Goal: Task Accomplishment & Management: Complete application form

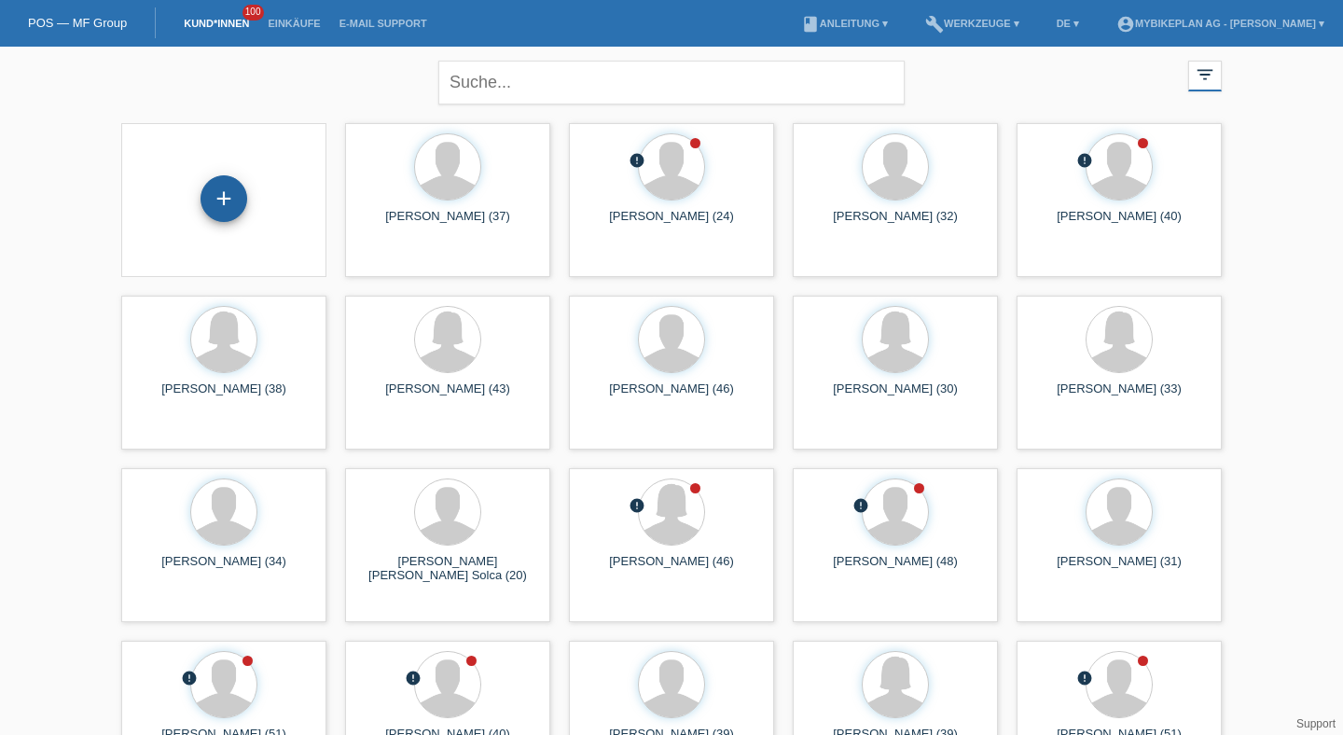
click at [230, 194] on div "+" at bounding box center [224, 198] width 47 height 47
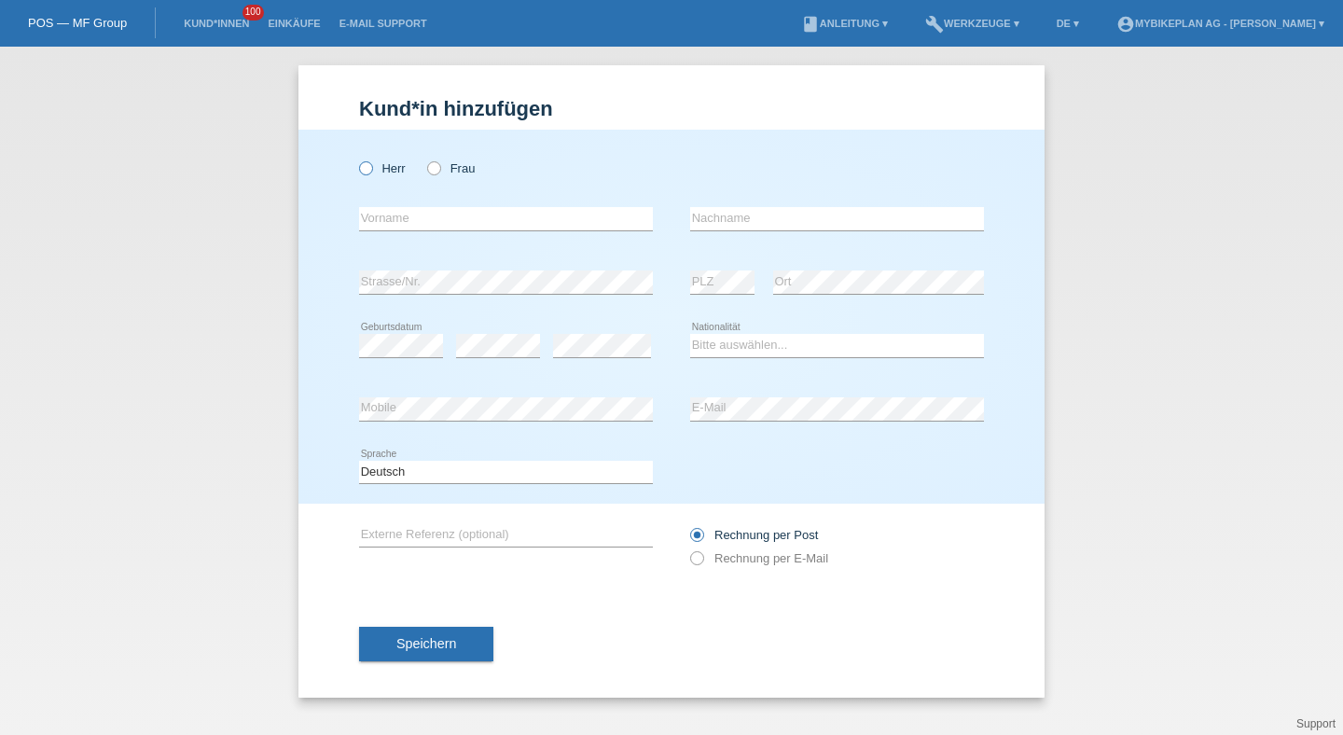
click at [393, 170] on label "Herr" at bounding box center [382, 168] width 47 height 14
click at [371, 170] on input "Herr" at bounding box center [365, 167] width 12 height 12
radio input "true"
click at [397, 213] on input "text" at bounding box center [506, 218] width 294 height 23
type input "Denis"
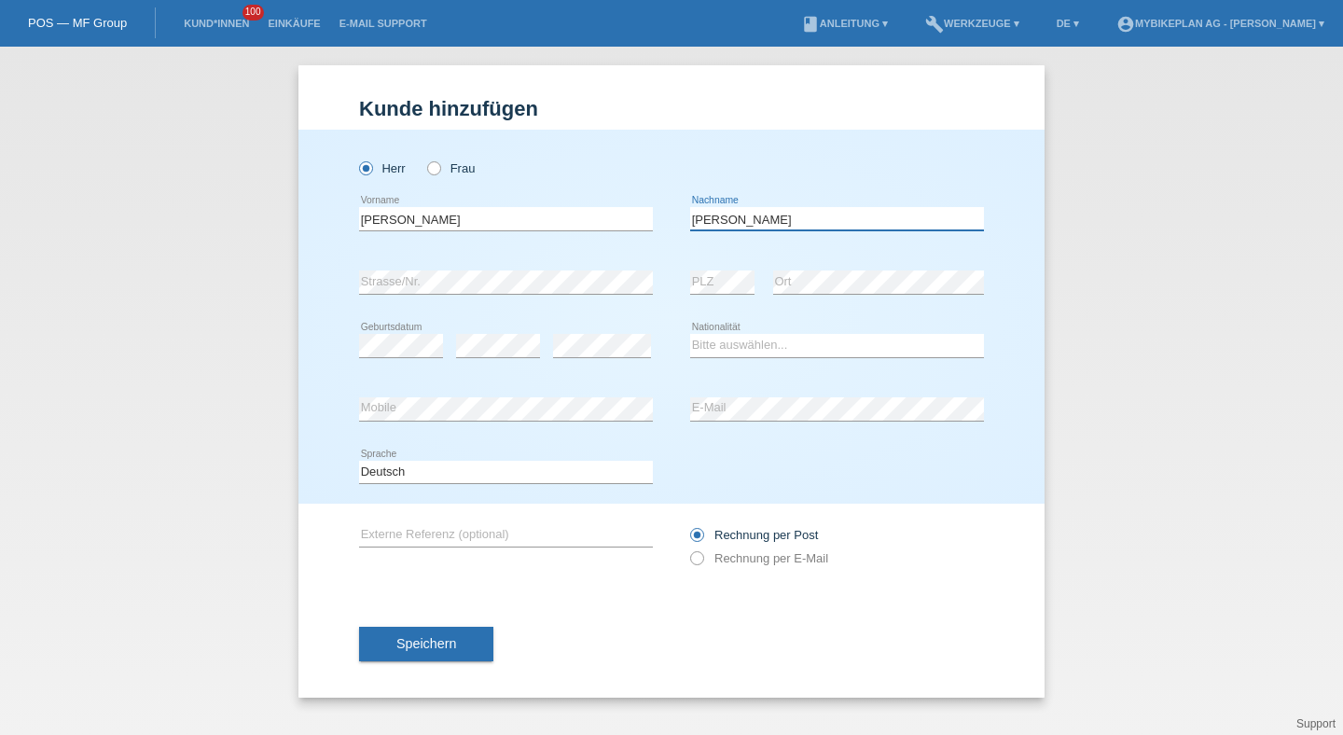
type input "Wüthrich"
click at [404, 368] on div "error Geburtsdatum" at bounding box center [401, 345] width 84 height 63
click at [721, 336] on select "Bitte auswählen... Schweiz Deutschland Liechtenstein Österreich ------------ Af…" at bounding box center [837, 345] width 294 height 22
select select "CH"
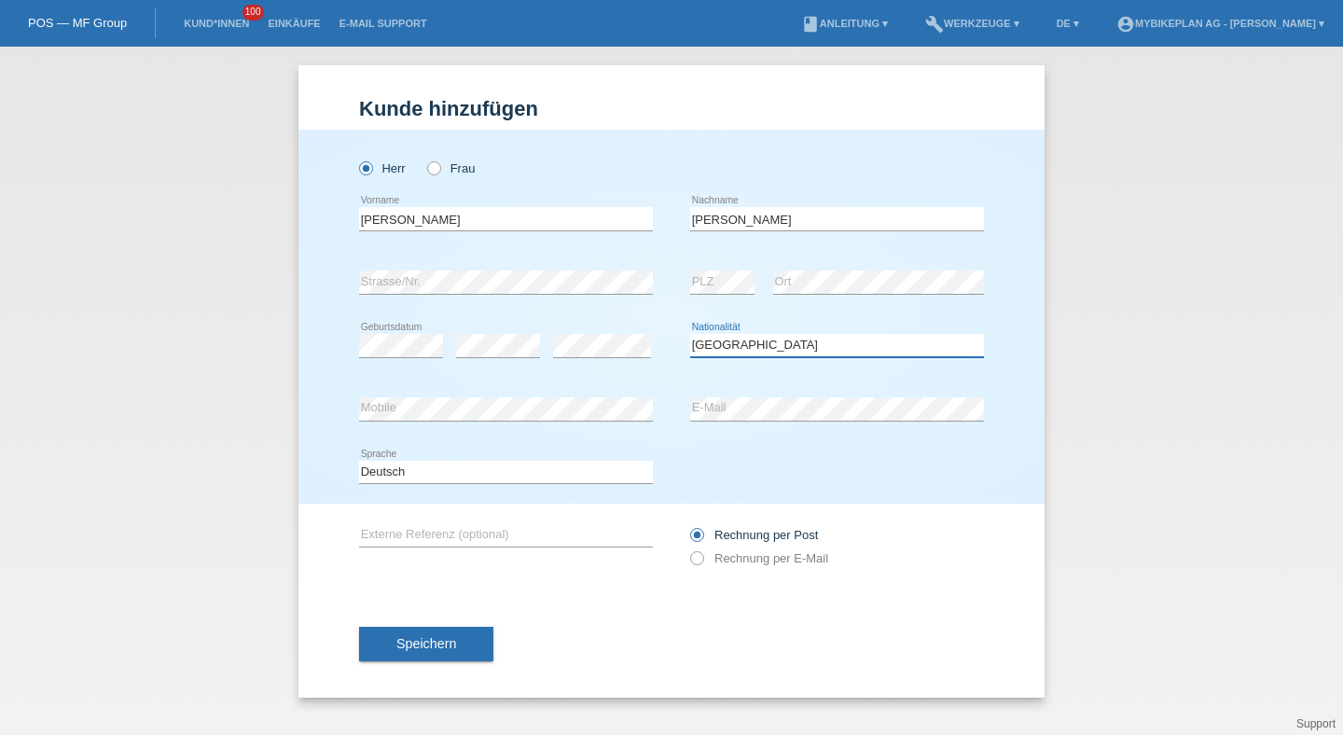
click at [690, 335] on select "Bitte auswählen... Schweiz Deutschland Liechtenstein Österreich ------------ Af…" at bounding box center [837, 345] width 294 height 22
click at [581, 465] on select "Deutsch Français Italiano English" at bounding box center [506, 472] width 294 height 22
click at [359, 461] on select "Deutsch Français Italiano English" at bounding box center [506, 472] width 294 height 22
click at [762, 576] on div "Rechnung per Post Rechnung per E-Mail" at bounding box center [837, 547] width 294 height 86
click at [762, 568] on div "Rechnung per Post Rechnung per E-Mail" at bounding box center [837, 546] width 294 height 47
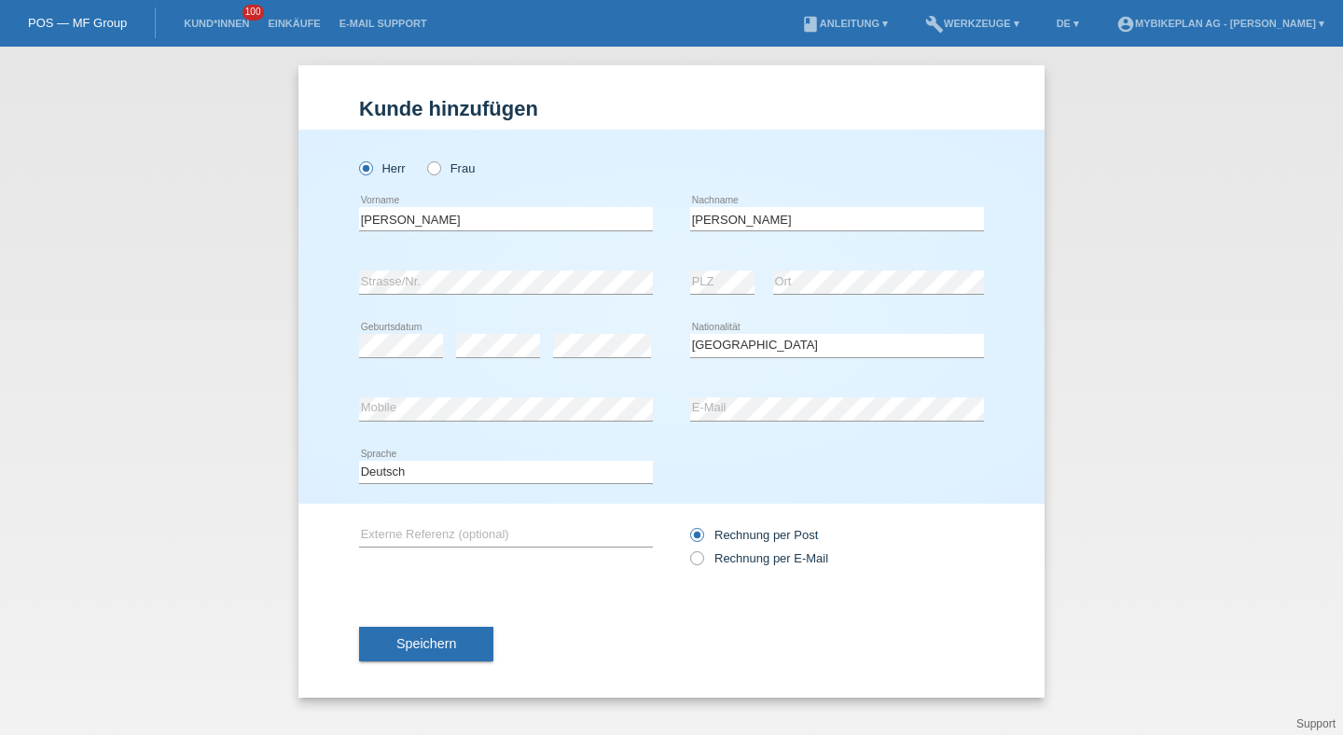
click at [705, 573] on div "Rechnung per Post Rechnung per E-Mail" at bounding box center [837, 547] width 294 height 86
click at [708, 570] on div "Rechnung per Post Rechnung per E-Mail" at bounding box center [837, 546] width 294 height 47
click at [687, 548] on icon at bounding box center [687, 548] width 0 height 0
click at [701, 556] on input "Rechnung per E-Mail" at bounding box center [696, 562] width 12 height 23
radio input "true"
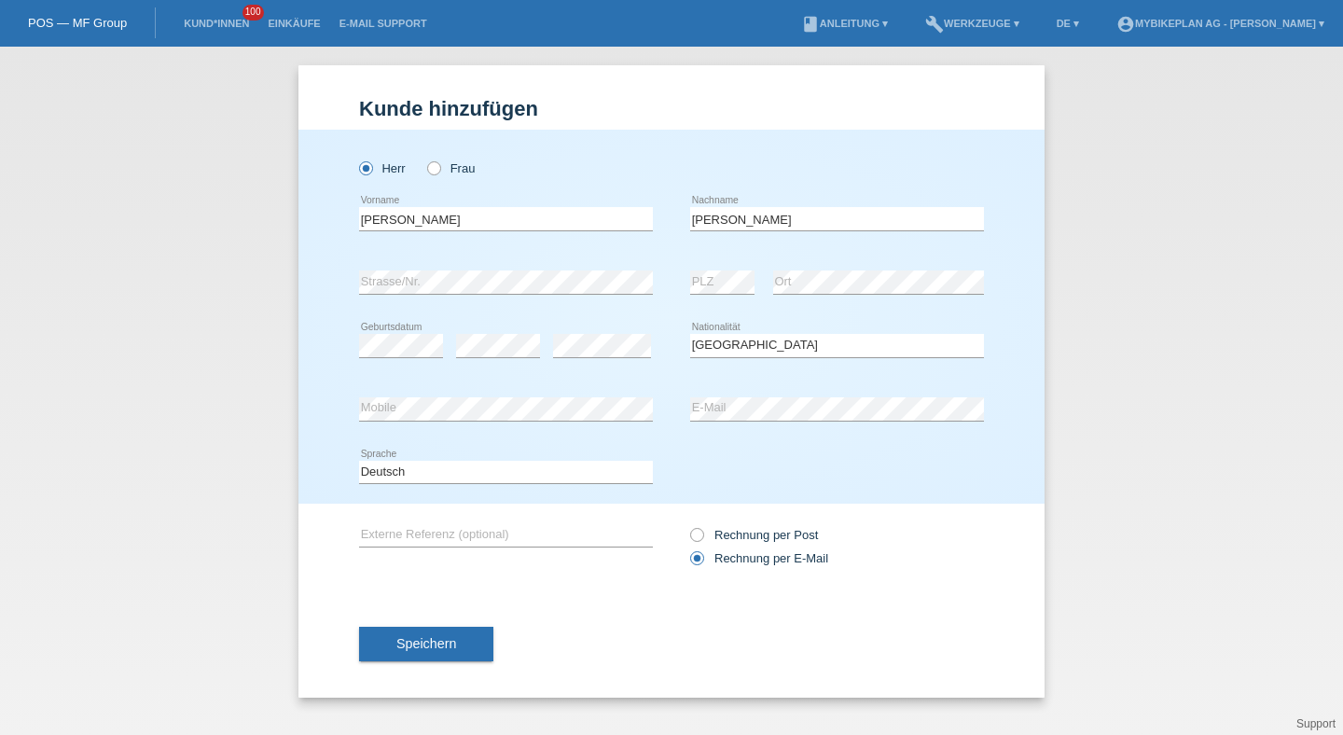
click at [486, 644] on button "Speichern" at bounding box center [426, 644] width 134 height 35
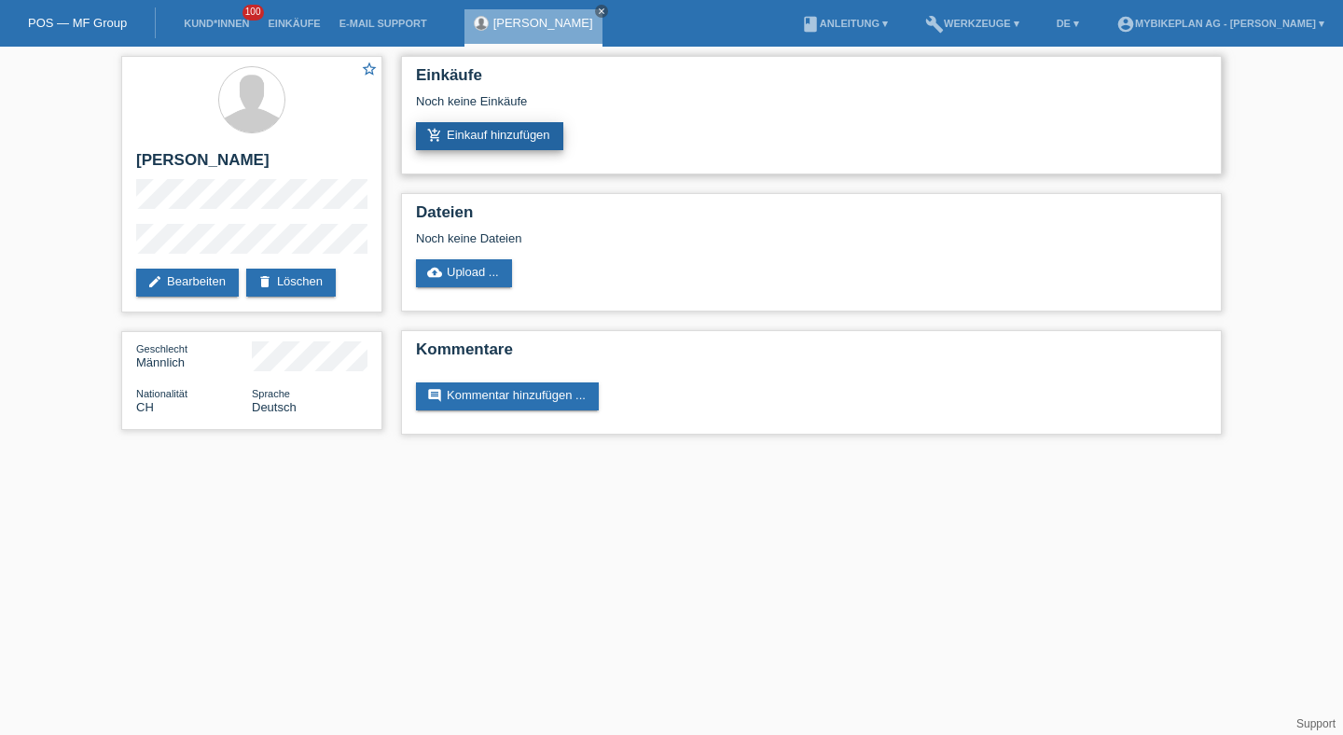
click at [501, 134] on link "add_shopping_cart Einkauf hinzufügen" at bounding box center [489, 136] width 147 height 28
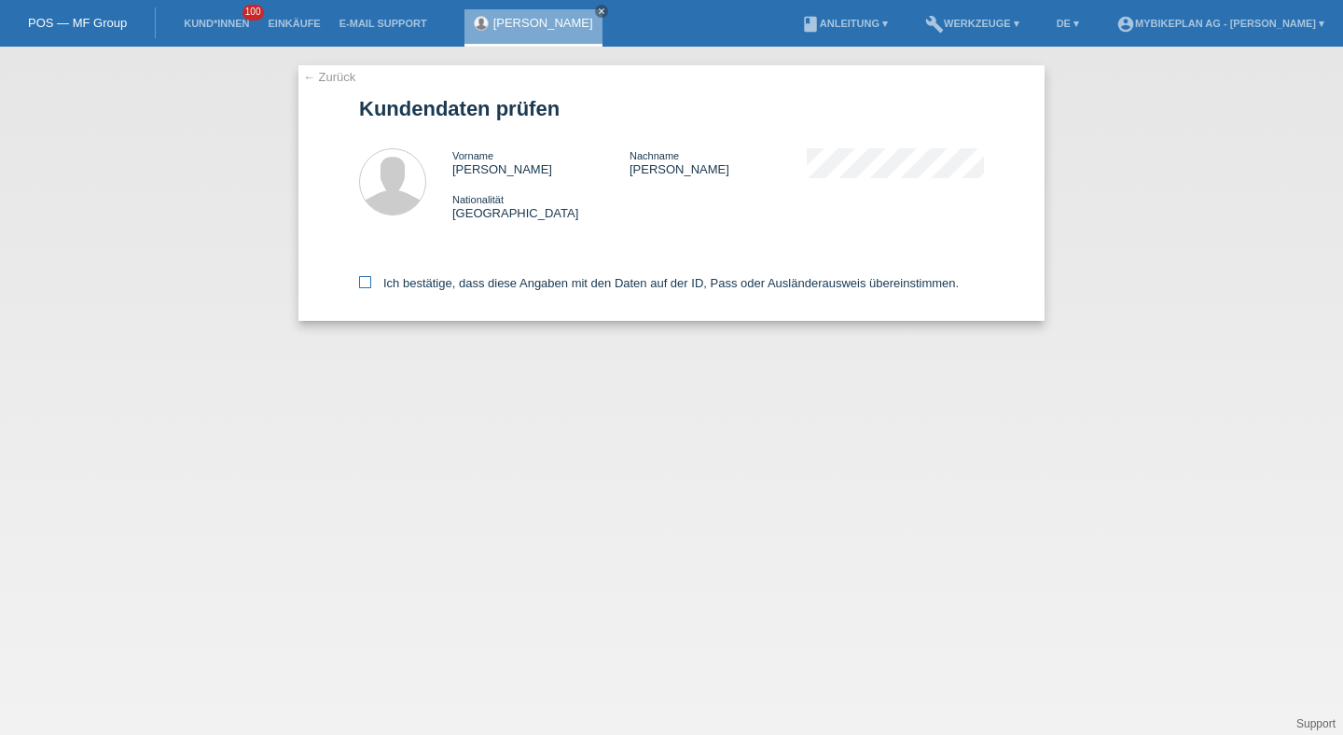
click at [462, 282] on label "Ich bestätige, dass diese Angaben mit den Daten auf der ID, Pass oder Ausländer…" at bounding box center [659, 283] width 600 height 14
click at [371, 282] on input "Ich bestätige, dass diese Angaben mit den Daten auf der ID, Pass oder Ausländer…" at bounding box center [365, 282] width 12 height 12
checkbox input "true"
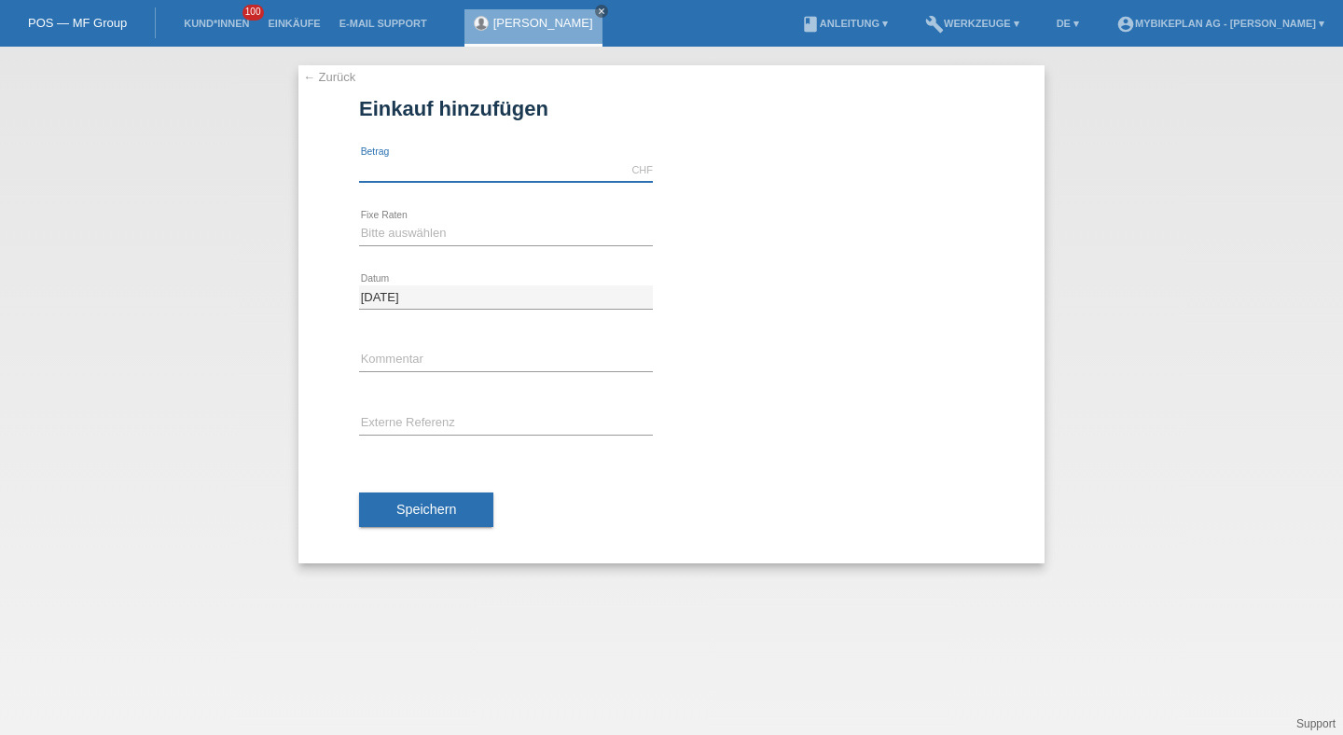
click at [468, 176] on input "text" at bounding box center [506, 170] width 294 height 23
type input "8499.00"
click at [423, 215] on div "Bitte auswählen 6 Raten 12 Raten 18 Raten 24 Raten 36 Raten 48 Raten error Fixe…" at bounding box center [506, 233] width 294 height 63
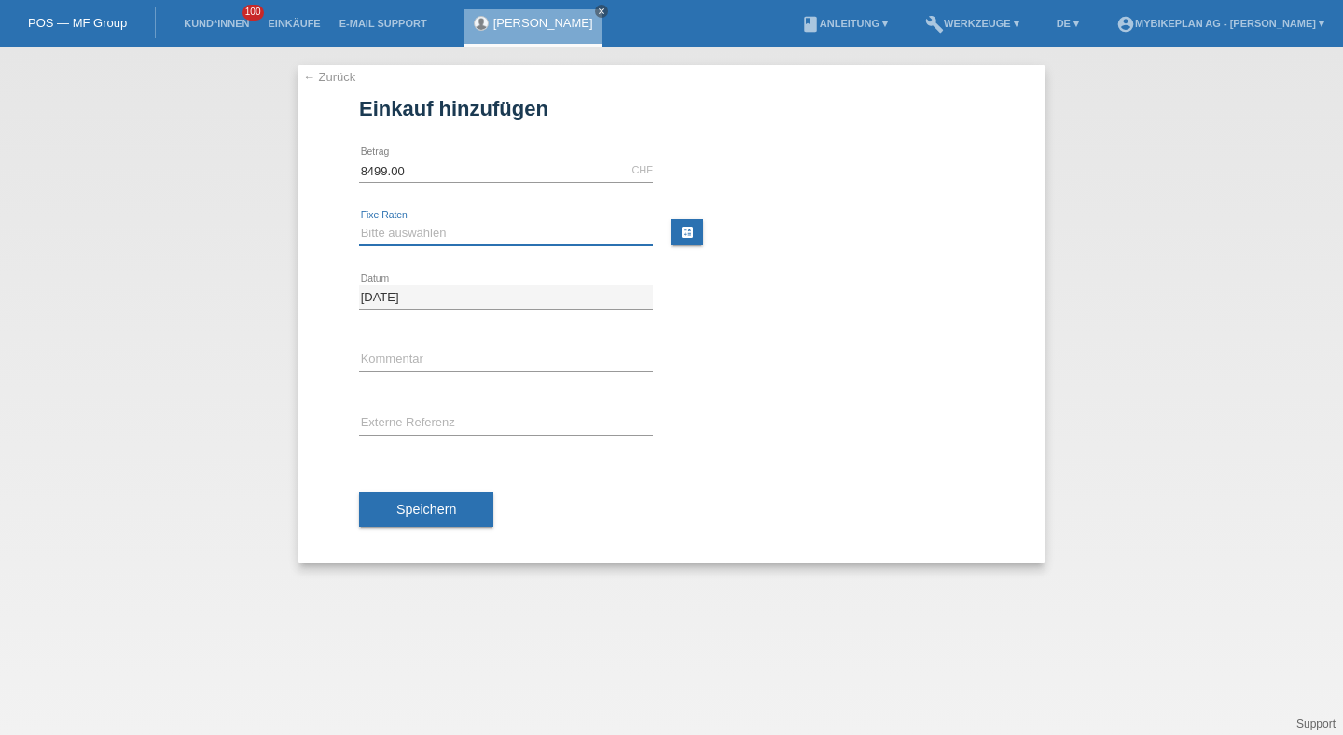
click at [423, 229] on select "Bitte auswählen 6 Raten 12 Raten 18 Raten 24 Raten 36 Raten 48 Raten" at bounding box center [506, 233] width 294 height 22
select select "488"
click at [359, 222] on select "Bitte auswählen 6 Raten 12 Raten 18 Raten 24 Raten 36 Raten 48 Raten" at bounding box center [506, 233] width 294 height 22
click at [415, 418] on input "text" at bounding box center [506, 423] width 294 height 23
paste input "43131870048"
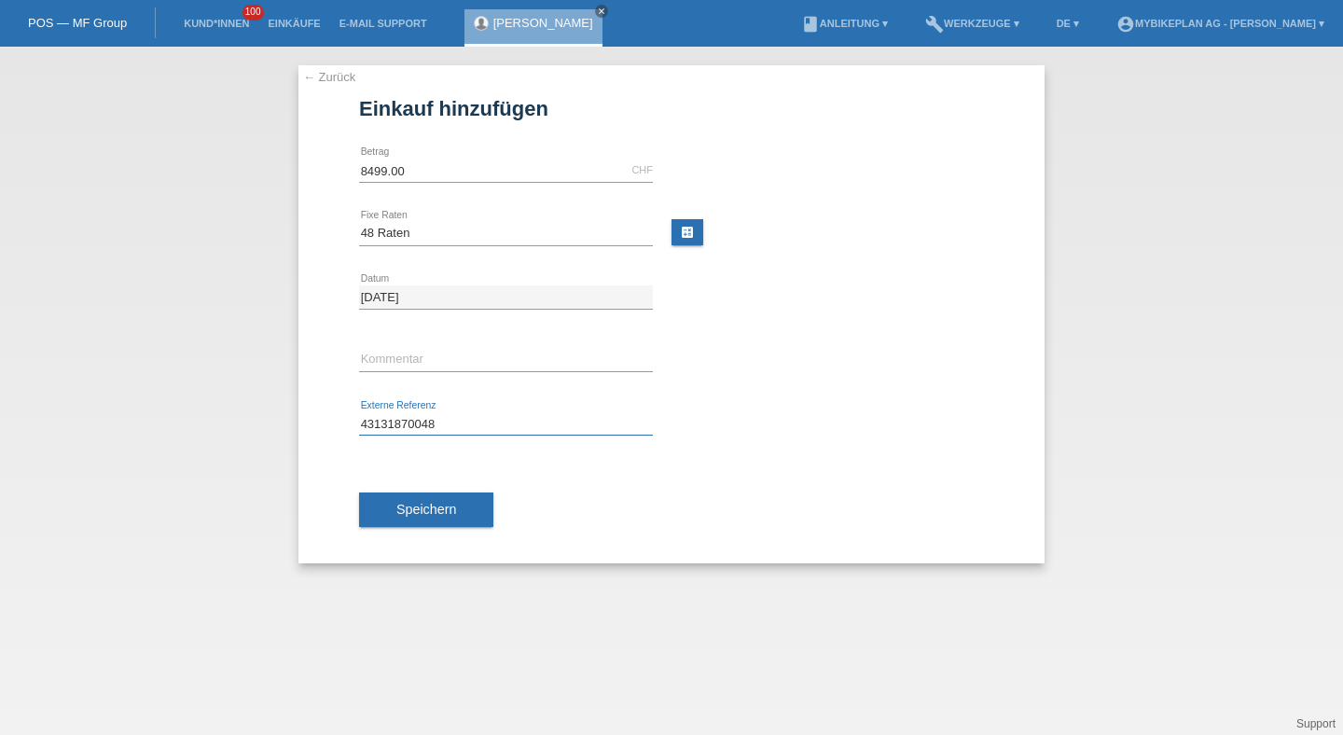
type input "43131870048"
click at [420, 486] on div "Speichern" at bounding box center [671, 510] width 625 height 108
click at [424, 504] on span "Speichern" at bounding box center [426, 509] width 60 height 15
